Goal: Transaction & Acquisition: Purchase product/service

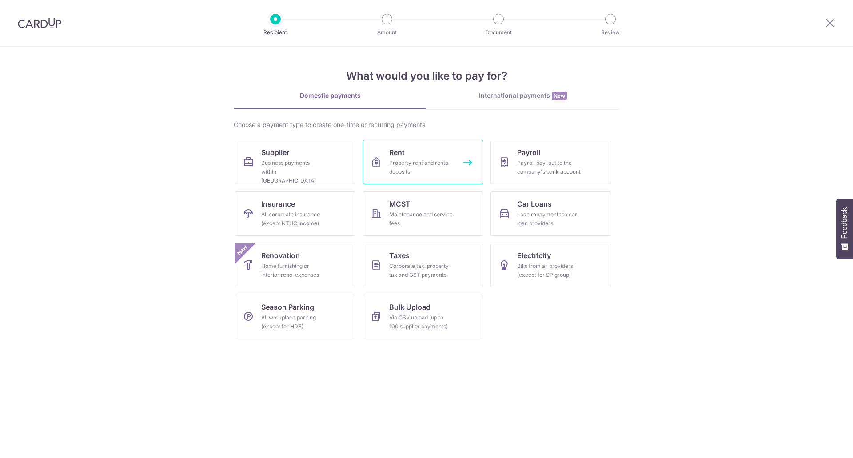
click at [466, 163] on link "Rent Property rent and rental deposits" at bounding box center [423, 162] width 121 height 44
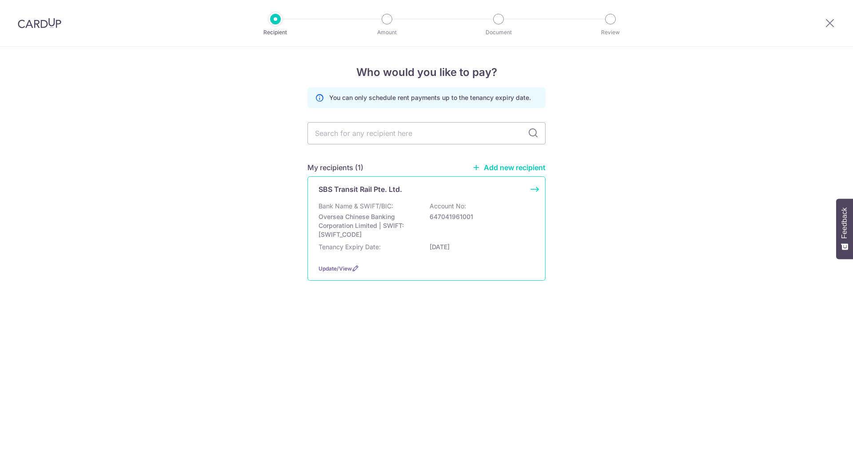
click at [539, 191] on div "SBS Transit Rail Pte. Ltd. Bank Name & SWIFT/BIC: Oversea Chinese Banking Corpo…" at bounding box center [427, 228] width 238 height 104
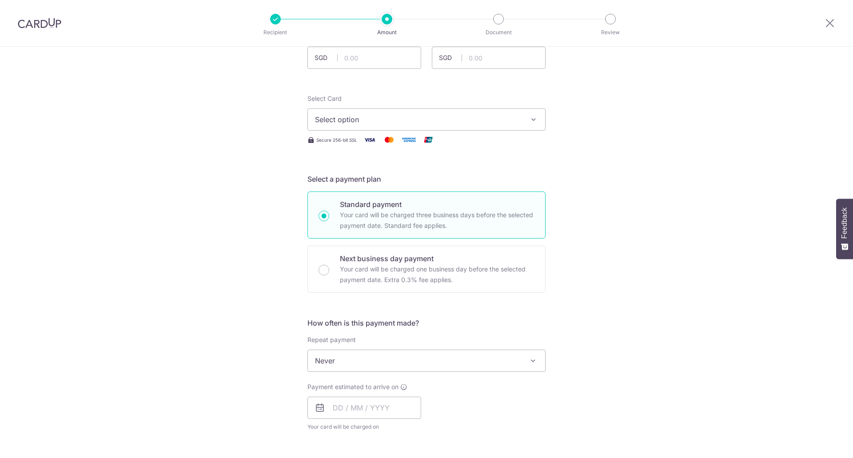
scroll to position [178, 0]
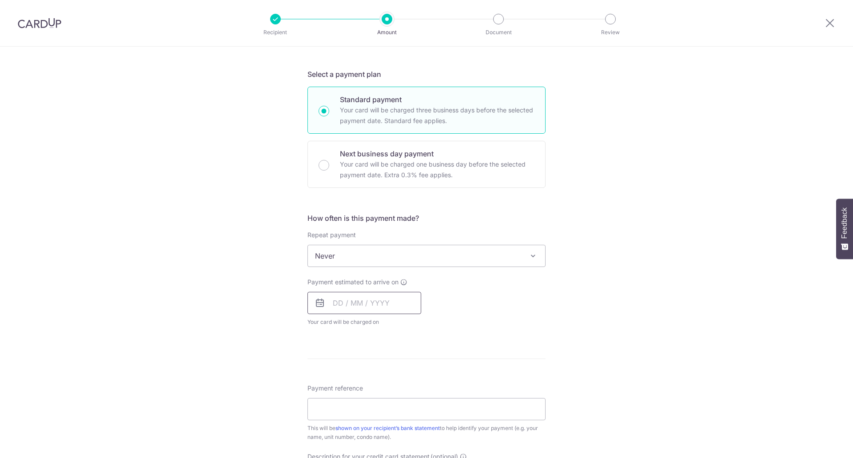
click at [355, 307] on input "text" at bounding box center [365, 303] width 114 height 22
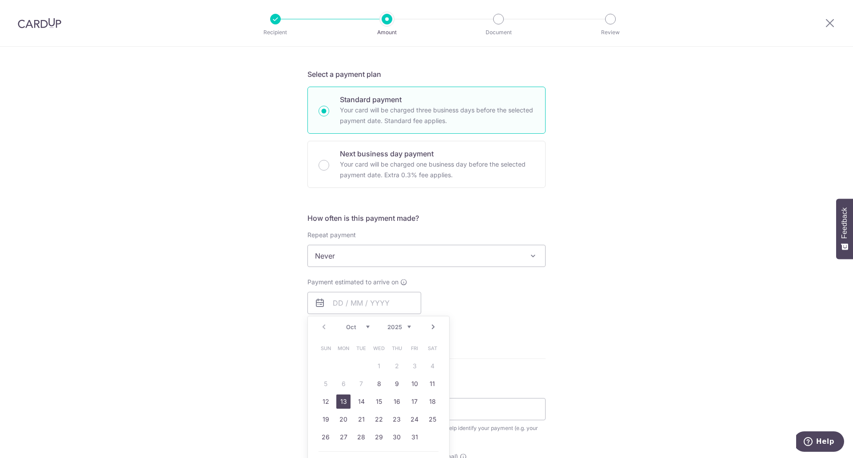
click at [341, 399] on link "13" at bounding box center [343, 402] width 14 height 14
type input "[DATE]"
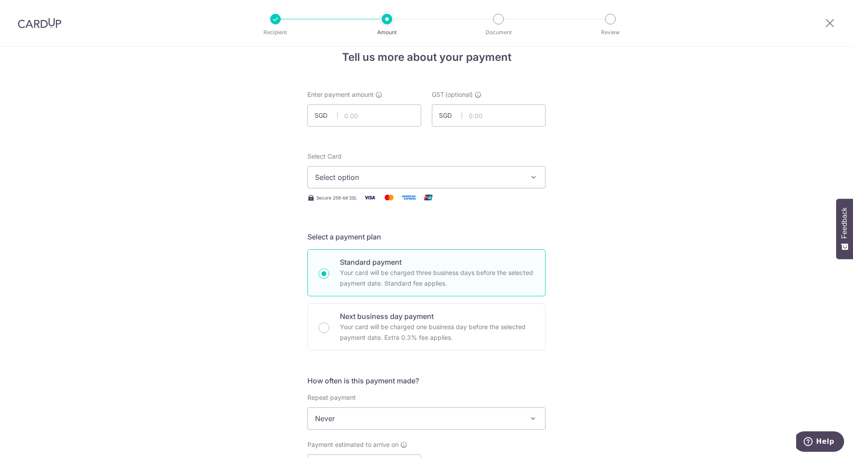
scroll to position [0, 0]
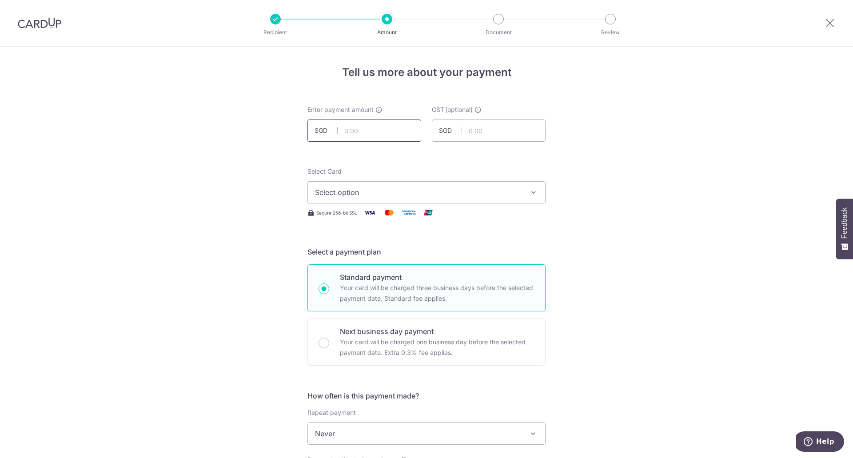
click at [381, 131] on input "text" at bounding box center [365, 131] width 114 height 22
type input "9,715.14"
click at [452, 188] on span "Select option" at bounding box center [418, 192] width 207 height 11
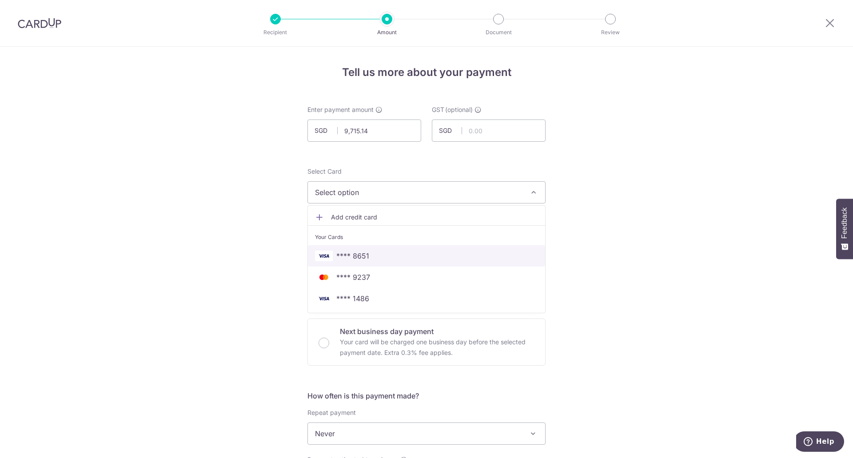
drag, startPoint x: 349, startPoint y: 256, endPoint x: 594, endPoint y: 246, distance: 245.1
click at [349, 256] on span "**** 8651" at bounding box center [352, 256] width 33 height 11
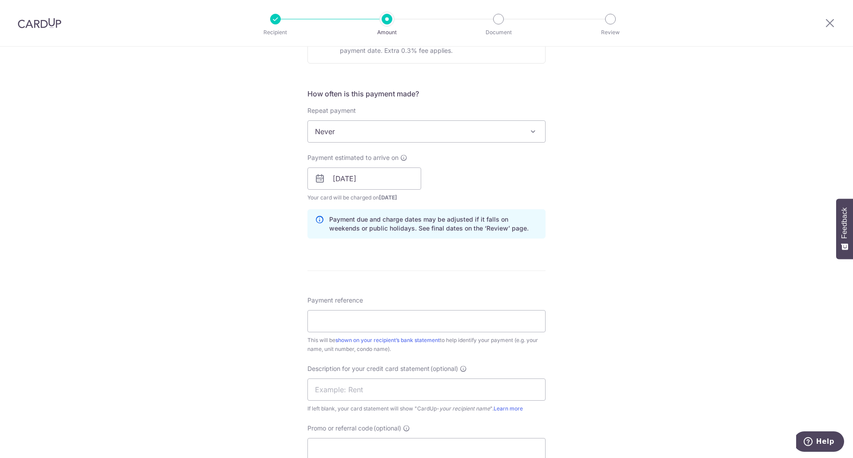
scroll to position [400, 0]
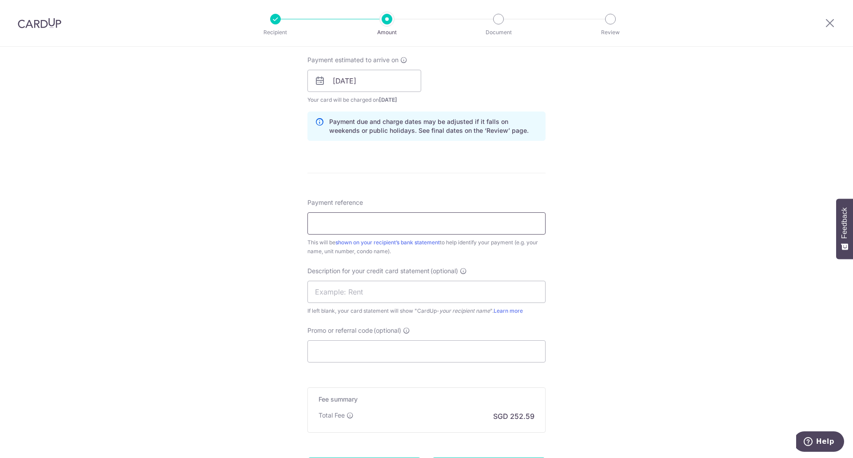
click at [434, 225] on input "Payment reference" at bounding box center [427, 223] width 238 height 22
type input "clinic rent"
click at [400, 345] on input "Promo or referral code (optional)" at bounding box center [427, 351] width 238 height 22
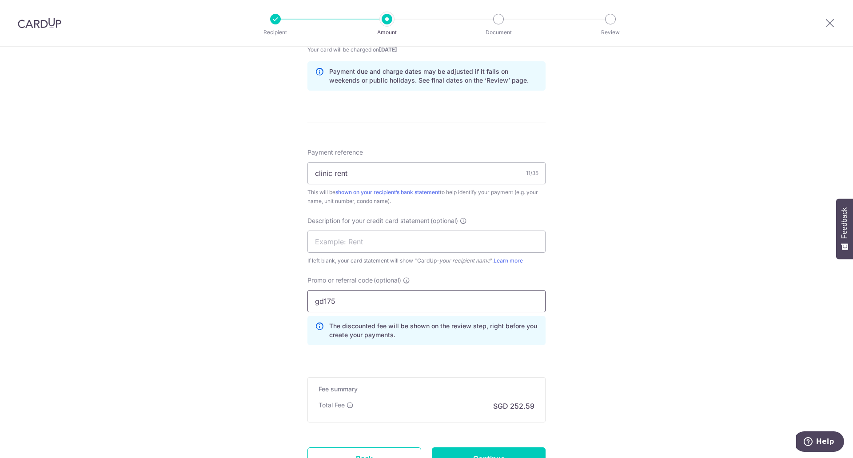
scroll to position [528, 0]
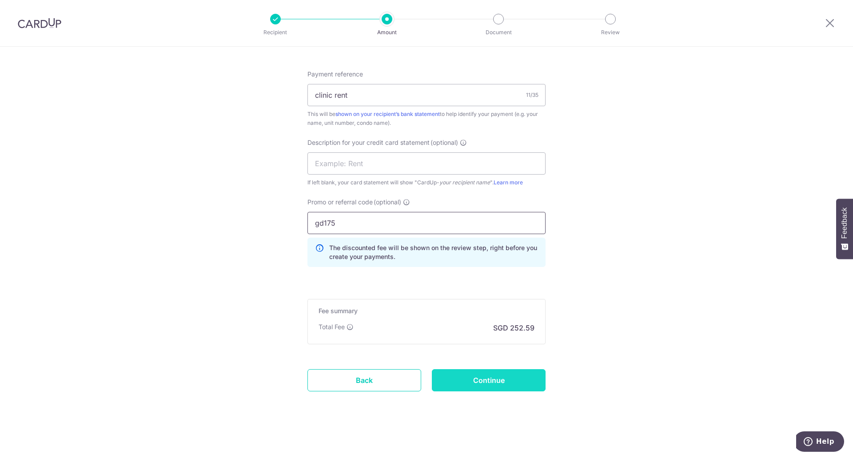
type input "gd175"
click at [509, 378] on input "Continue" at bounding box center [489, 380] width 114 height 22
